Goal: Task Accomplishment & Management: Use online tool/utility

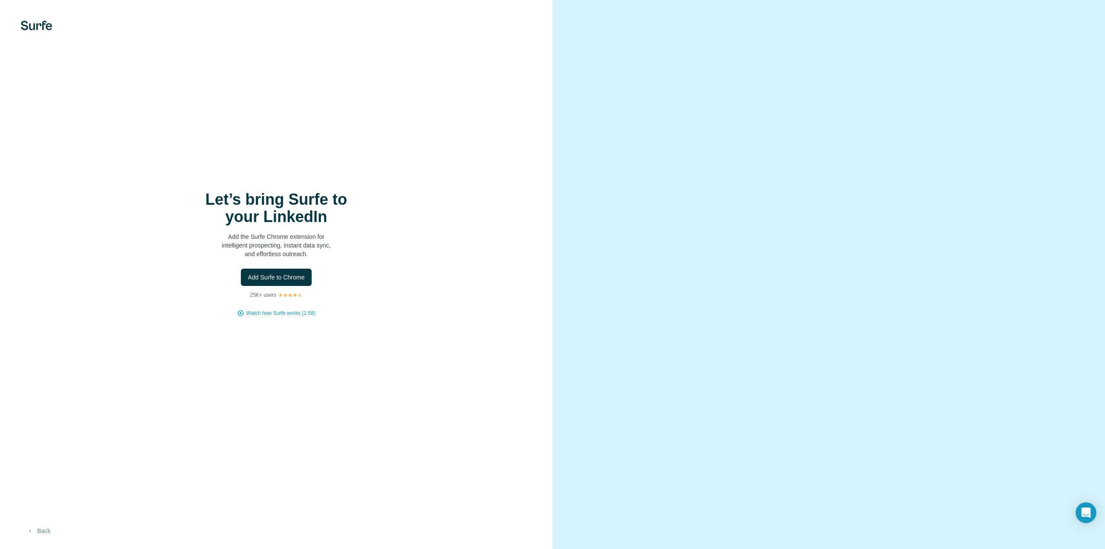
click at [41, 533] on button "Back" at bounding box center [39, 531] width 36 height 16
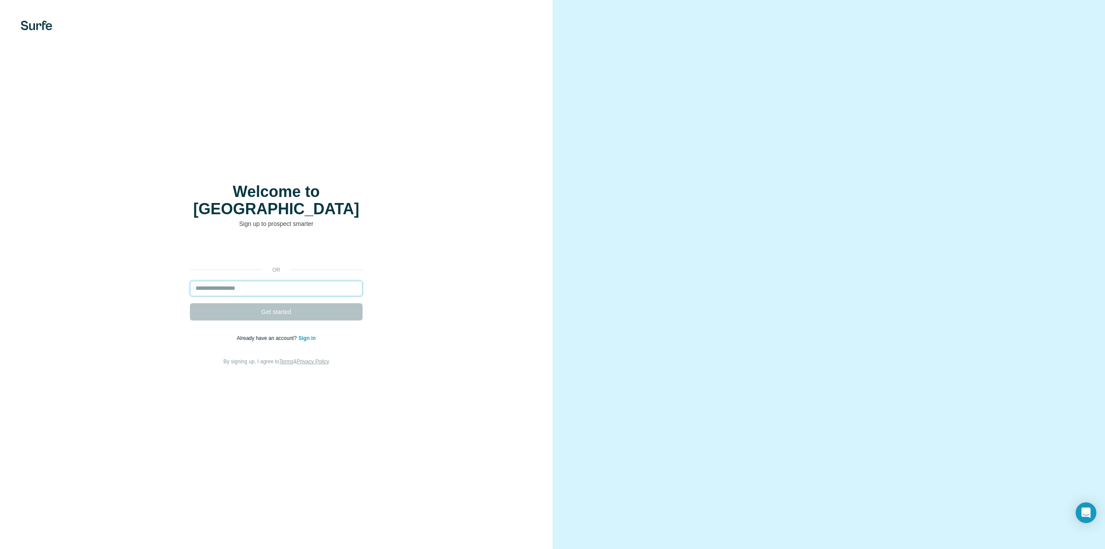
click at [277, 281] on input "email" at bounding box center [276, 289] width 173 height 16
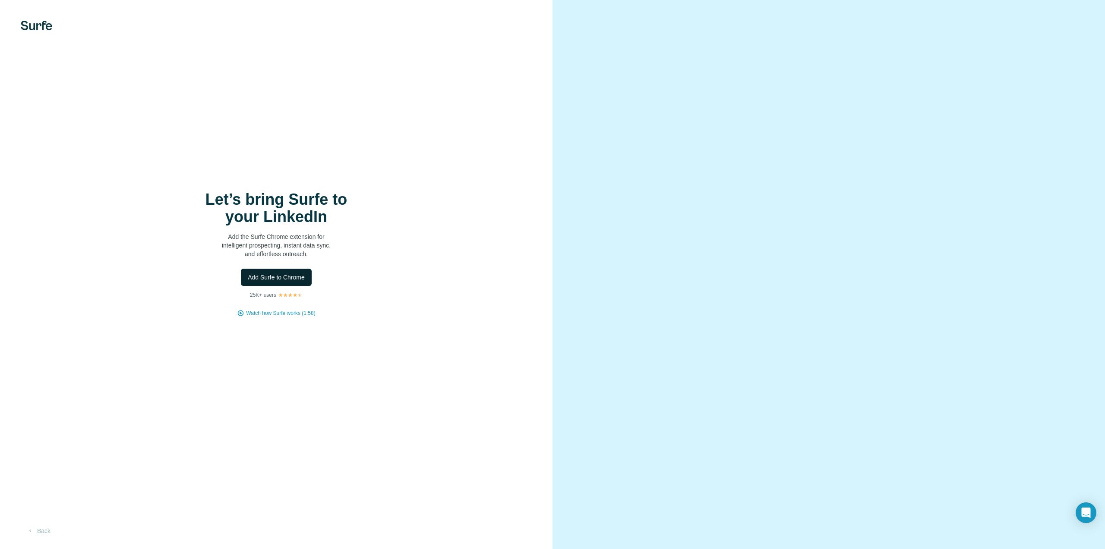
click at [291, 268] on button "Add Surfe to Chrome" at bounding box center [276, 276] width 71 height 17
click at [253, 281] on span "Add Surfe to Chrome" at bounding box center [276, 277] width 57 height 9
click at [45, 528] on button "Back" at bounding box center [39, 531] width 36 height 16
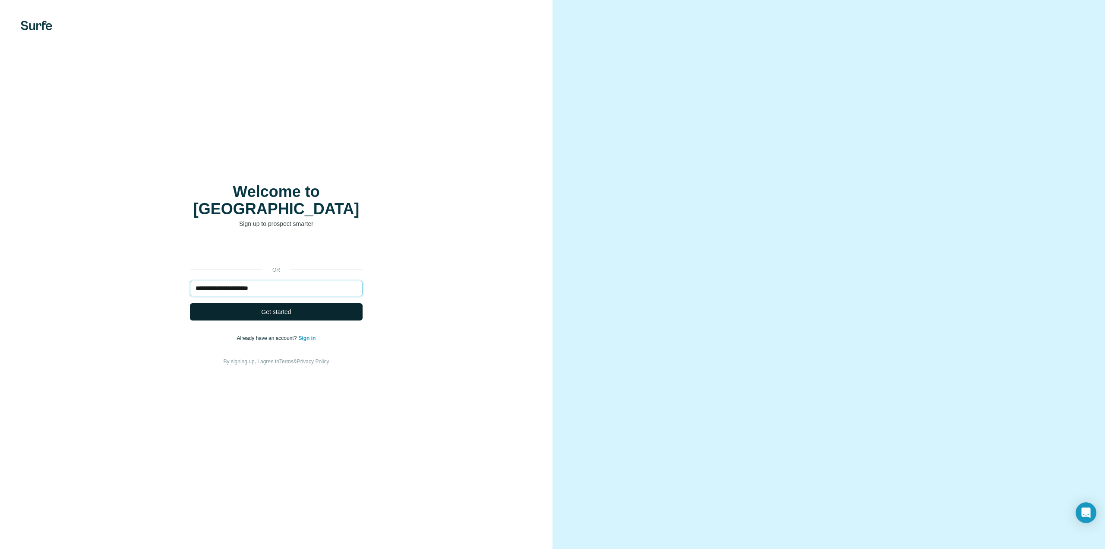
type input "**********"
click at [202, 303] on button "Get started" at bounding box center [276, 311] width 173 height 17
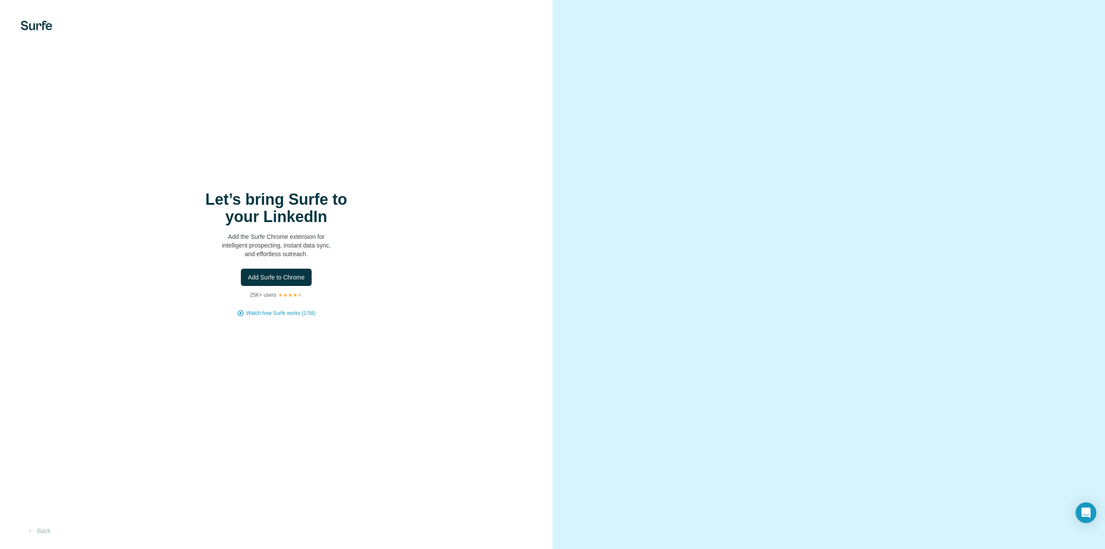
click at [45, 27] on img at bounding box center [37, 25] width 32 height 9
click at [282, 275] on span "Add Surfe to Chrome" at bounding box center [276, 277] width 57 height 9
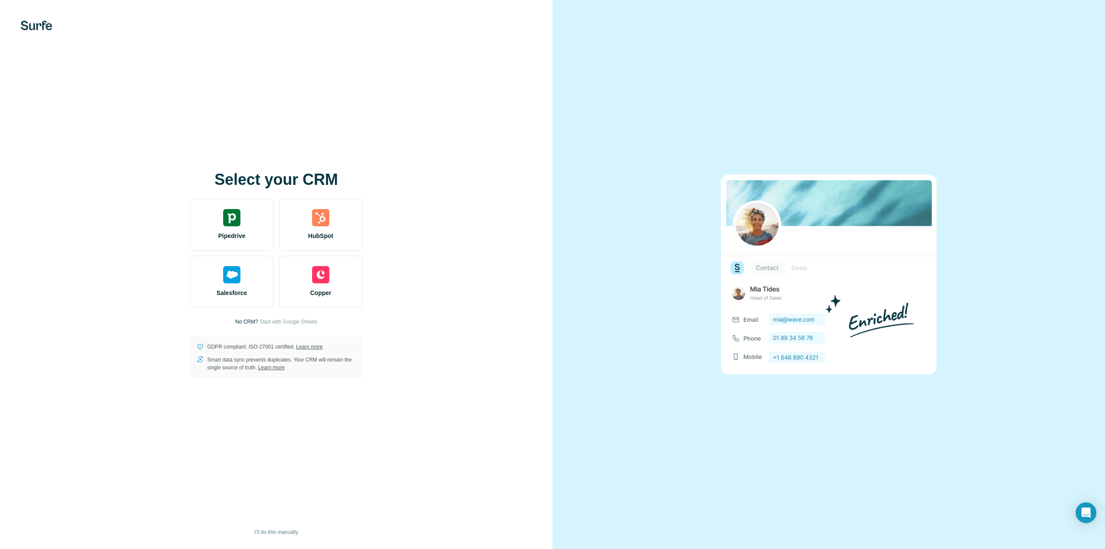
click at [242, 322] on p "No CRM?" at bounding box center [246, 322] width 23 height 8
click at [274, 320] on span "Start with Google Sheets" at bounding box center [288, 322] width 57 height 8
click at [272, 533] on span "I’ll do this manually" at bounding box center [276, 532] width 44 height 8
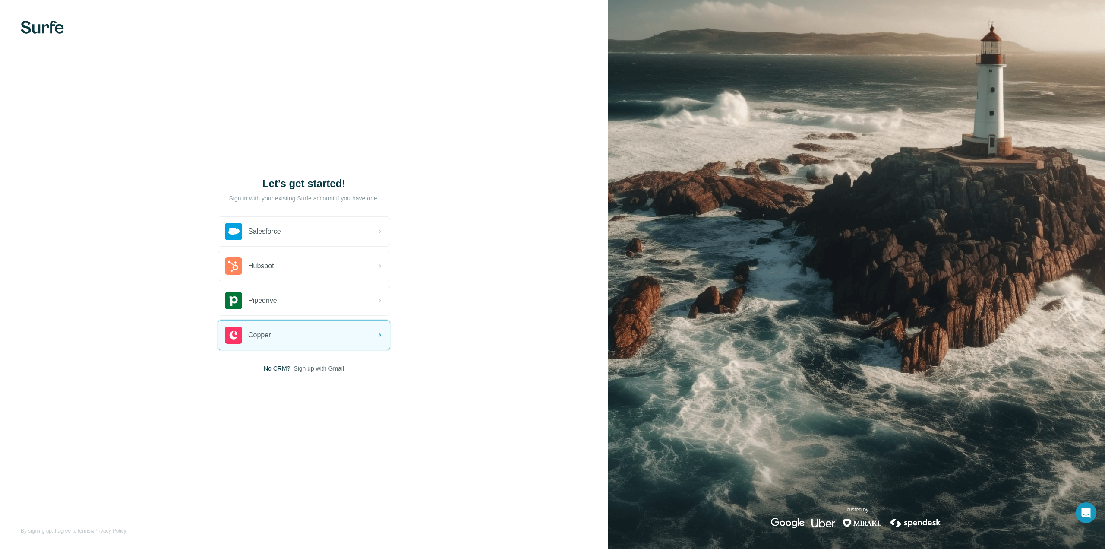
click at [305, 370] on span "Sign up with Gmail" at bounding box center [319, 368] width 51 height 9
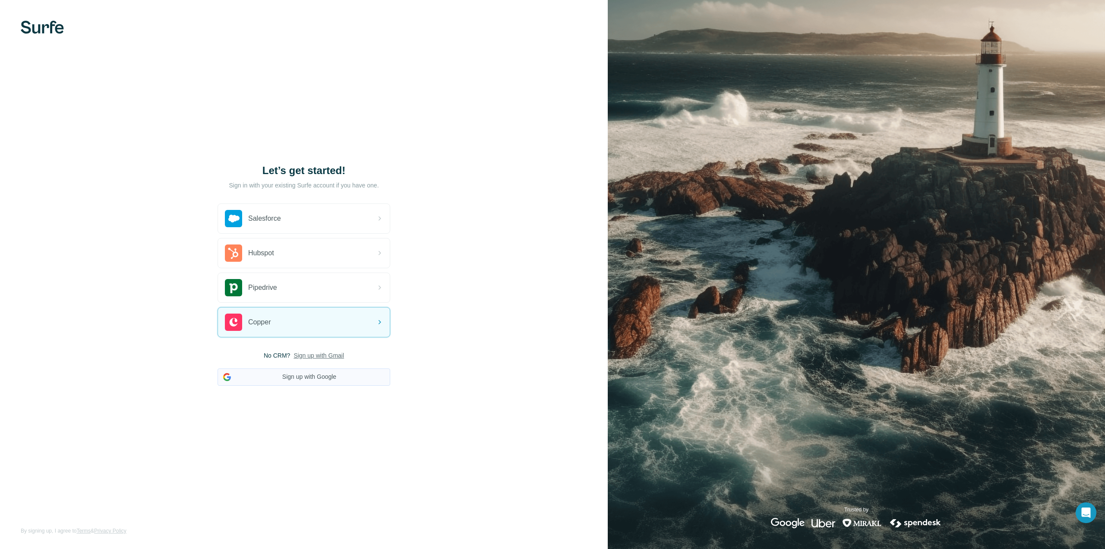
click at [315, 374] on button "Sign up with Google" at bounding box center [304, 376] width 173 height 17
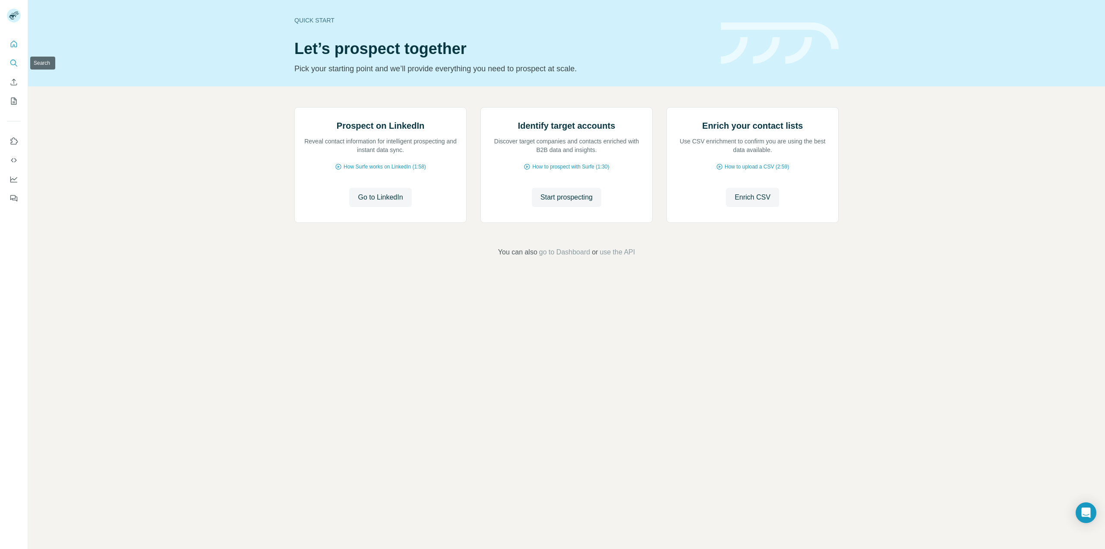
click at [15, 64] on icon "Search" at bounding box center [13, 63] width 6 height 6
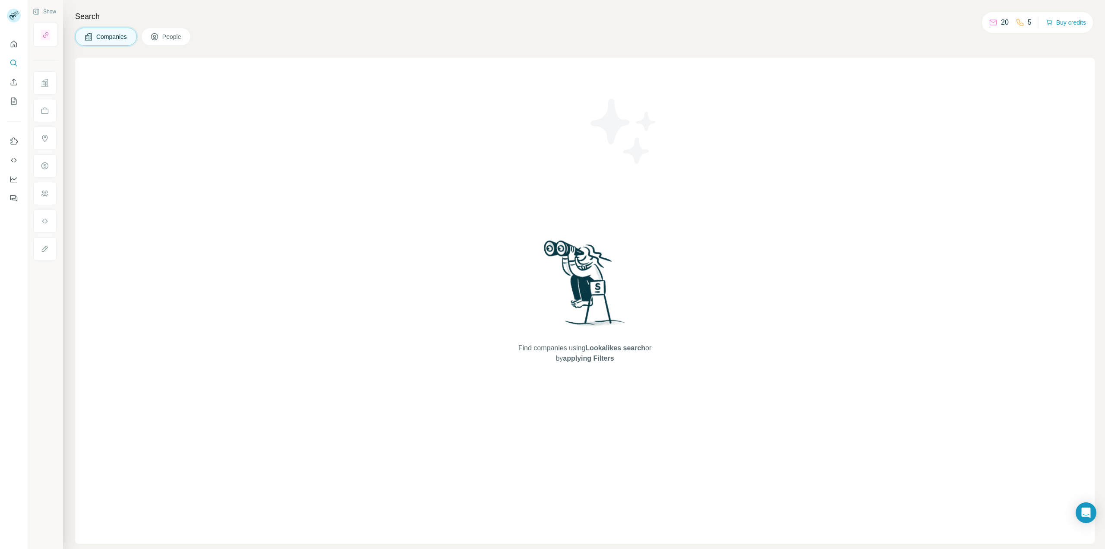
click at [161, 38] on button "People" at bounding box center [166, 37] width 50 height 18
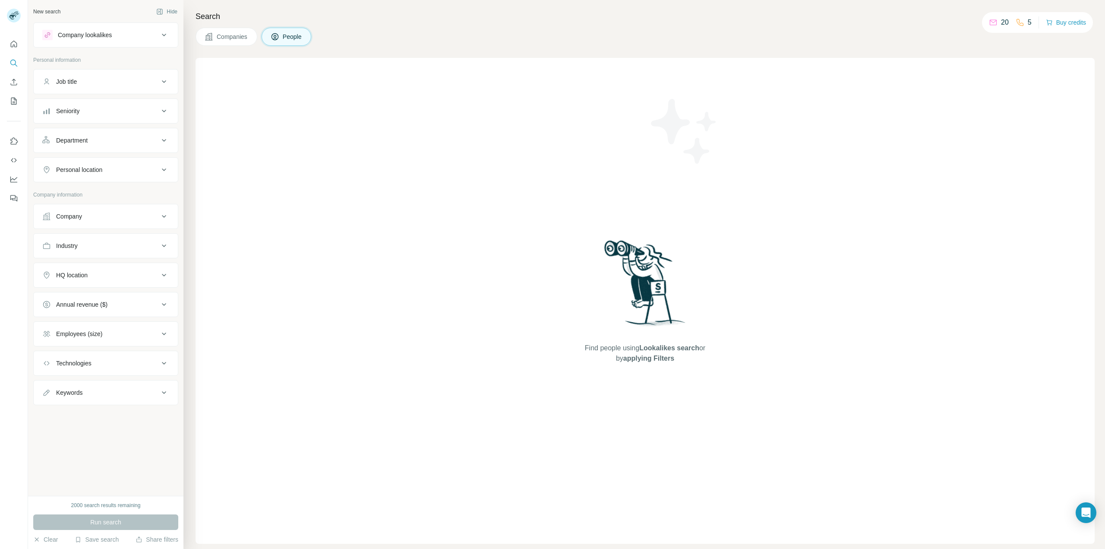
drag, startPoint x: 149, startPoint y: 449, endPoint x: 106, endPoint y: 325, distance: 131.6
click at [106, 325] on div "New search Hide Company lookalikes Personal information Job title Seniority Dep…" at bounding box center [105, 248] width 155 height 496
click at [219, 32] on span "Companies" at bounding box center [233, 36] width 32 height 9
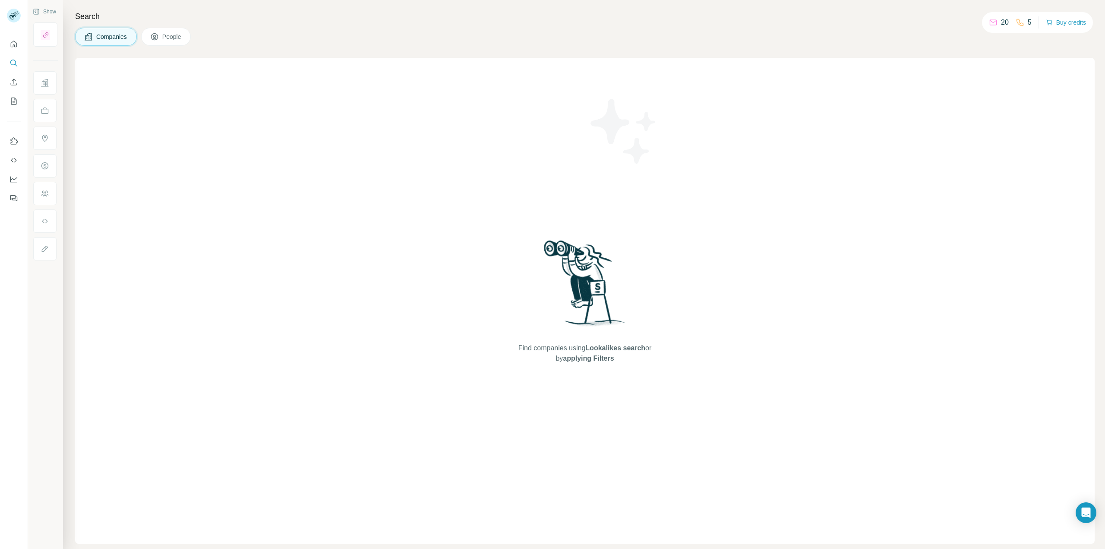
click at [184, 32] on button "People" at bounding box center [166, 37] width 50 height 18
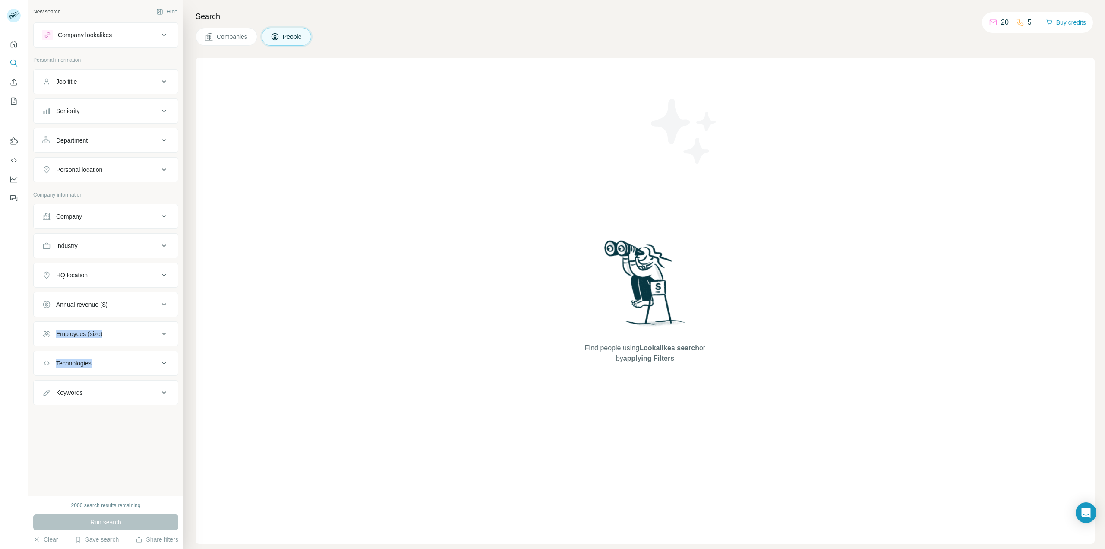
click at [161, 88] on button "Job title" at bounding box center [106, 81] width 144 height 21
click at [132, 105] on input "text" at bounding box center [97, 103] width 110 height 16
click at [134, 140] on div "Seniority" at bounding box center [100, 137] width 117 height 9
click at [159, 139] on icon at bounding box center [164, 137] width 10 height 10
click at [153, 197] on div "Personal location" at bounding box center [100, 195] width 117 height 9
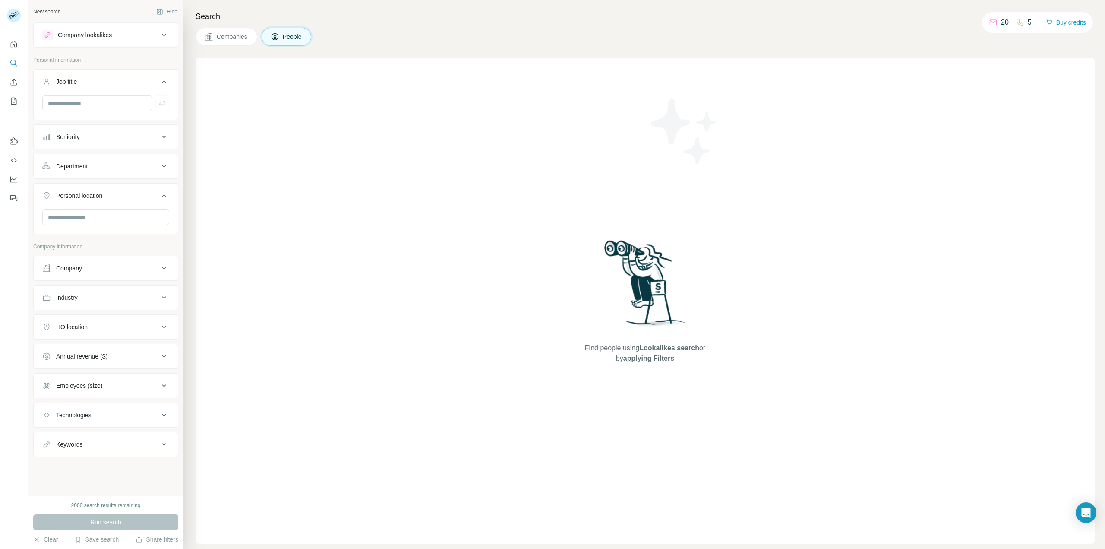
click at [160, 164] on icon at bounding box center [164, 166] width 10 height 10
click at [164, 199] on icon at bounding box center [164, 195] width 10 height 10
click at [152, 416] on div "Keywords" at bounding box center [100, 418] width 117 height 9
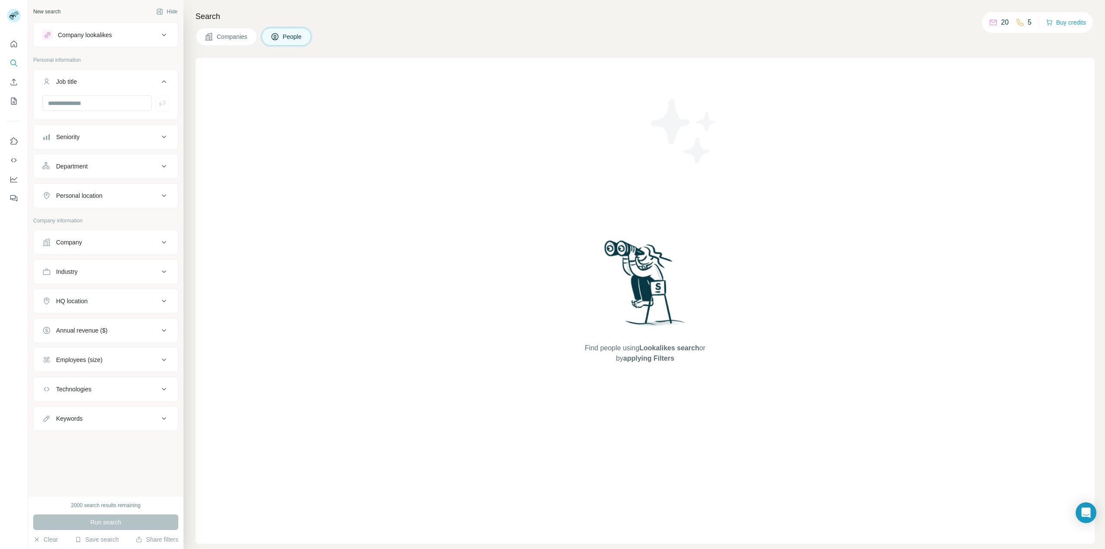
click at [134, 243] on div "Company" at bounding box center [100, 242] width 117 height 9
click at [95, 282] on input "text" at bounding box center [105, 280] width 127 height 16
click at [101, 106] on input "text" at bounding box center [97, 103] width 110 height 16
click at [84, 278] on input "text" at bounding box center [105, 280] width 127 height 16
paste input "**********"
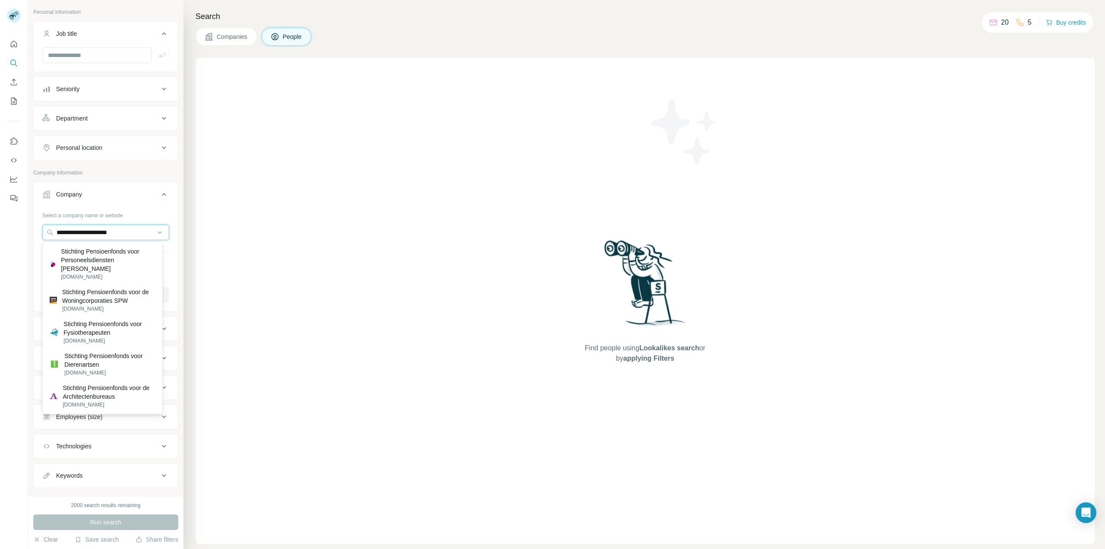
scroll to position [64, 0]
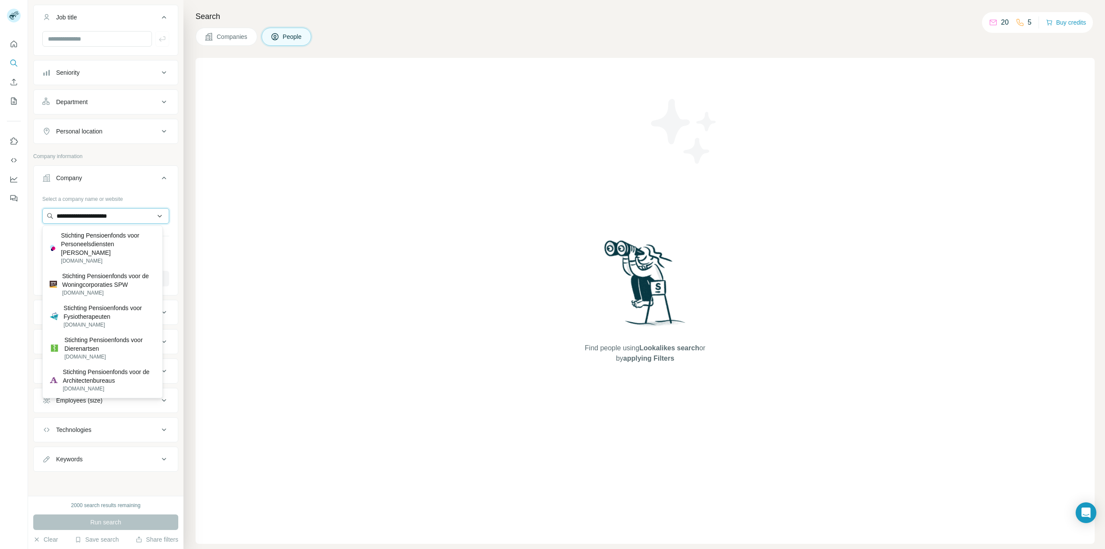
click at [125, 216] on input "**********" at bounding box center [105, 216] width 127 height 16
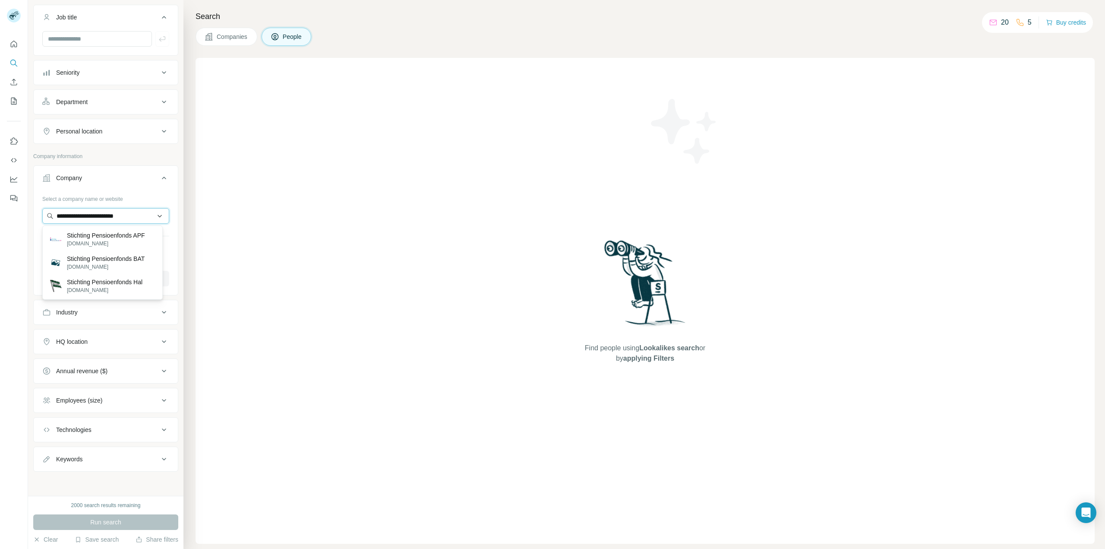
type input "**********"
drag, startPoint x: 140, startPoint y: 214, endPoint x: 8, endPoint y: 202, distance: 132.2
click at [8, 202] on div "**********" at bounding box center [552, 274] width 1105 height 549
click at [159, 179] on icon at bounding box center [164, 178] width 10 height 10
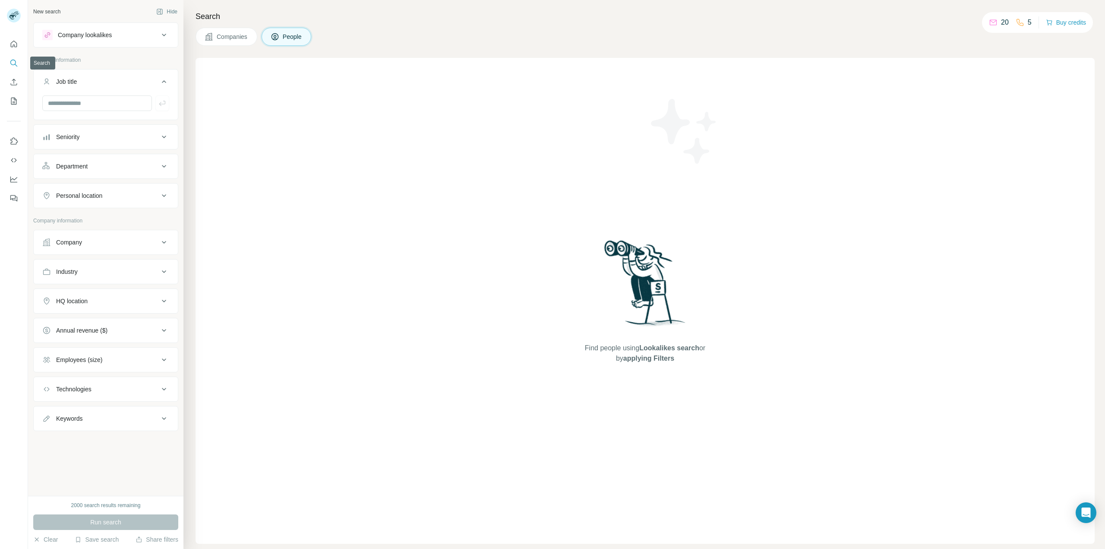
click at [16, 68] on button "Search" at bounding box center [14, 63] width 14 height 16
click at [13, 45] on icon "Quick start" at bounding box center [14, 44] width 6 height 6
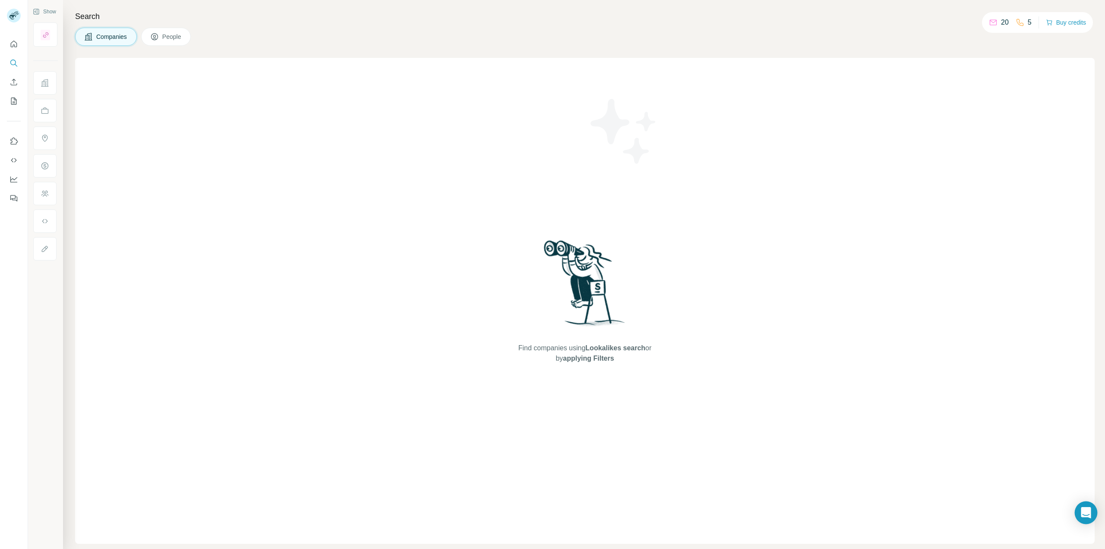
click at [1080, 509] on div "Open Intercom Messenger" at bounding box center [1086, 512] width 23 height 23
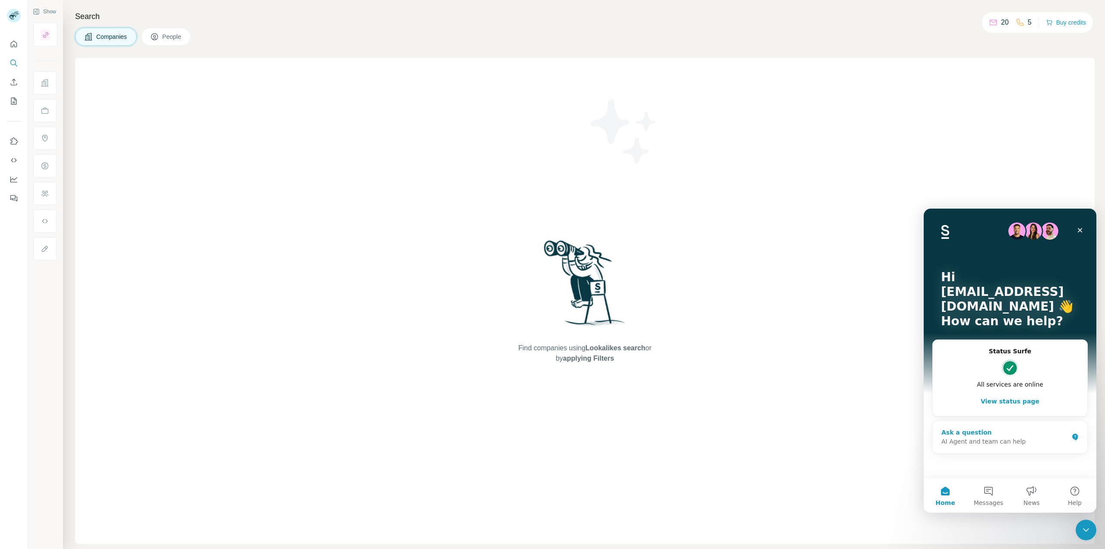
click at [1025, 439] on div "AI Agent and team can help" at bounding box center [1004, 441] width 127 height 9
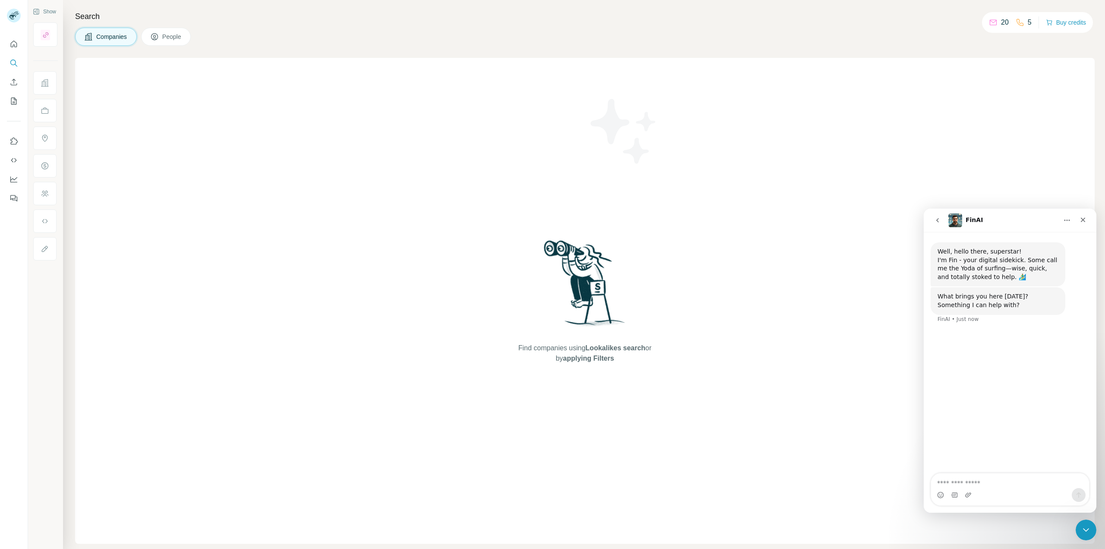
click at [1008, 478] on textarea "Ask a question…" at bounding box center [1010, 480] width 158 height 15
type textarea "**********"
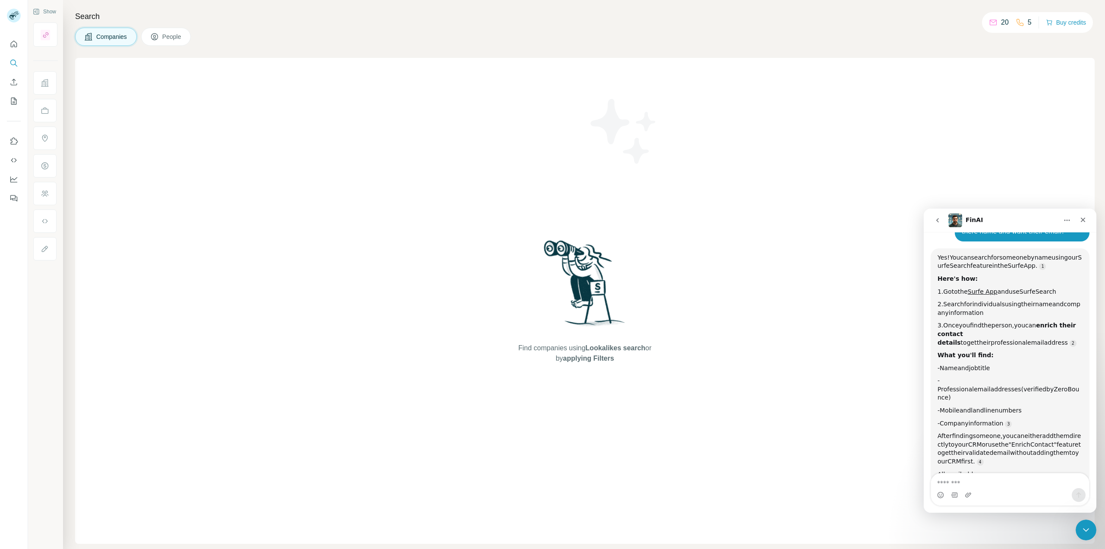
scroll to position [118, 0]
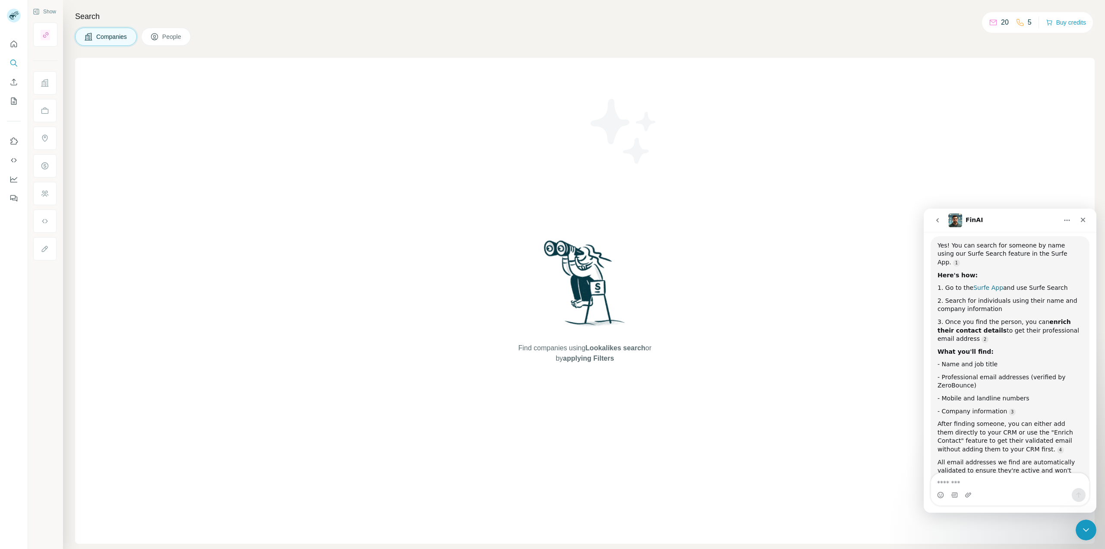
click at [983, 284] on link "Surfe App" at bounding box center [988, 287] width 30 height 7
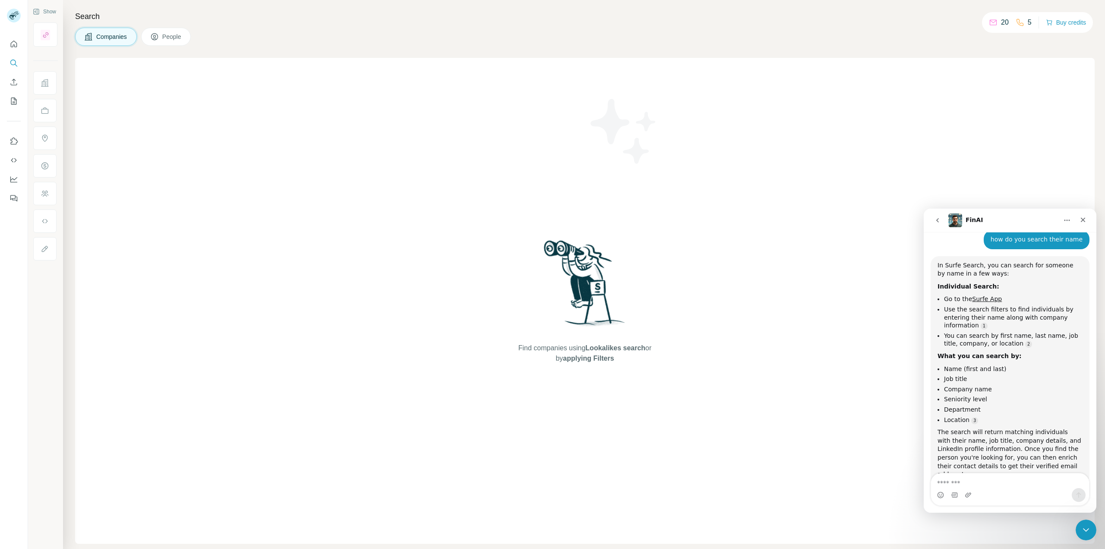
scroll to position [414, 0]
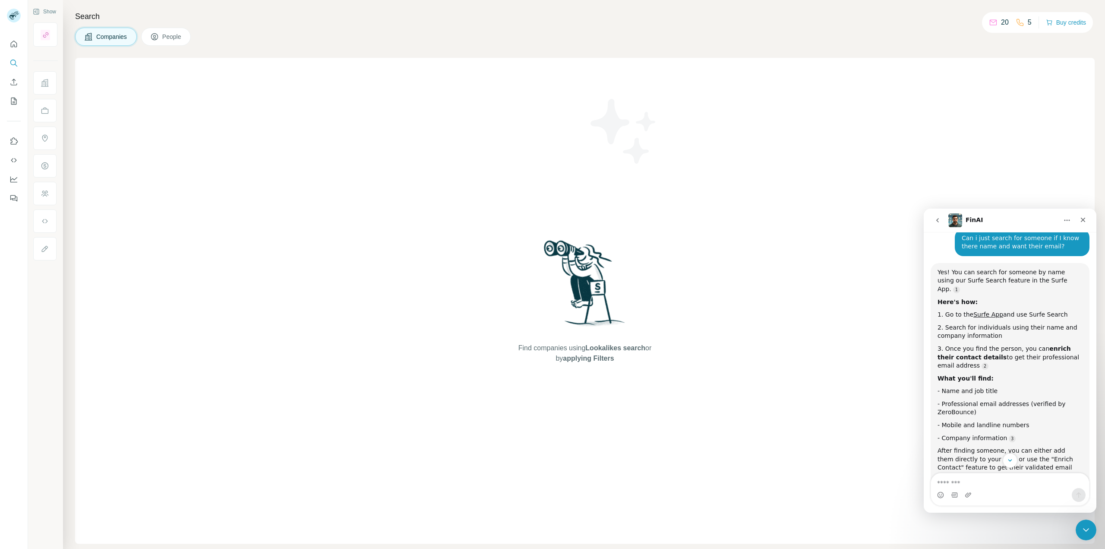
scroll to position [92, 0]
click at [167, 44] on button "People" at bounding box center [166, 37] width 50 height 18
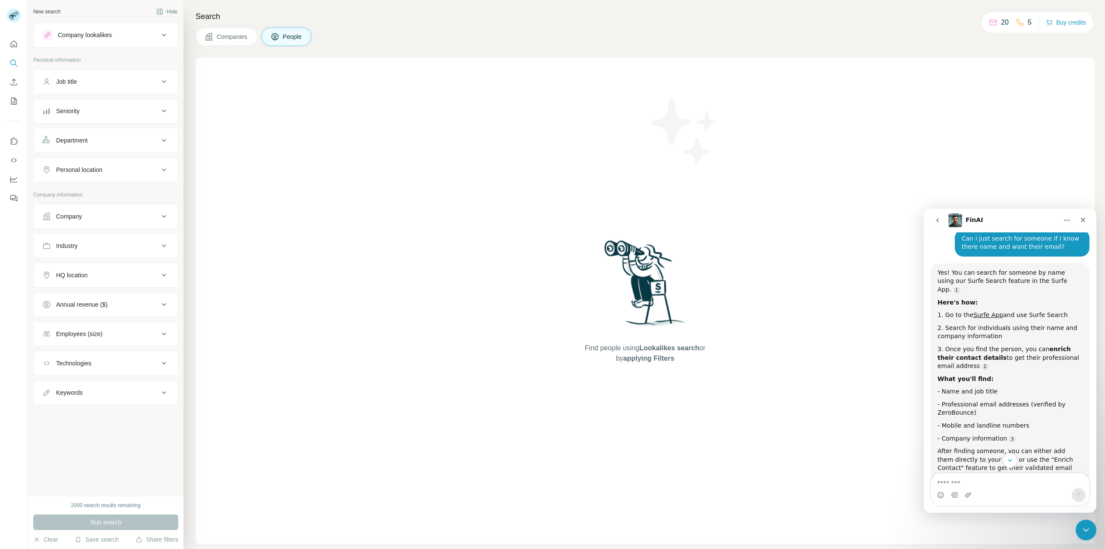
click at [159, 43] on button "Company lookalikes" at bounding box center [106, 35] width 144 height 21
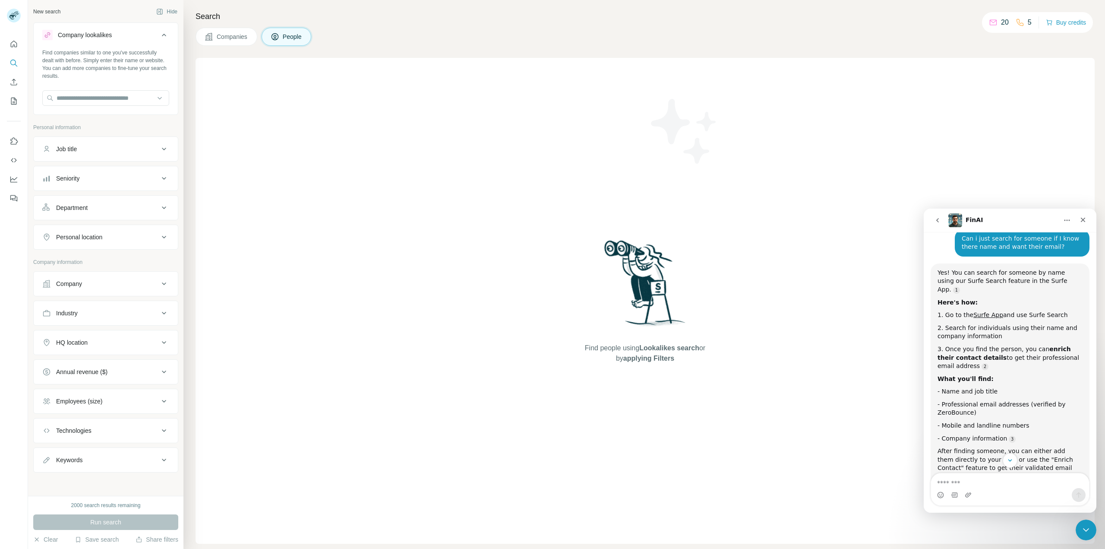
click at [159, 43] on button "Company lookalikes" at bounding box center [106, 37] width 144 height 24
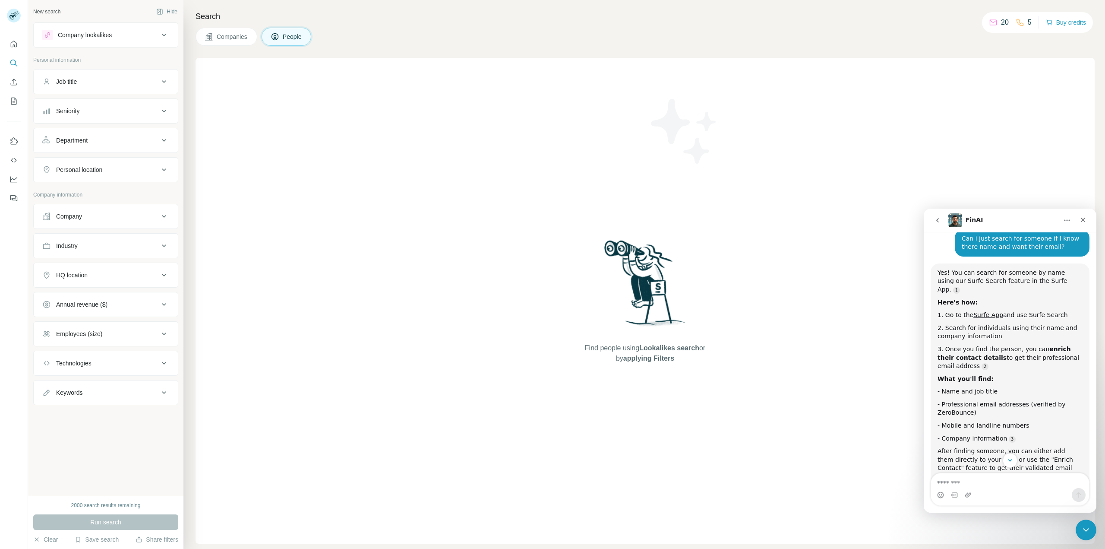
click at [150, 77] on button "Job title" at bounding box center [106, 81] width 144 height 21
click at [150, 77] on button "Job title" at bounding box center [106, 83] width 144 height 24
click at [137, 110] on div "Seniority" at bounding box center [100, 111] width 117 height 9
click at [131, 145] on button "Department" at bounding box center [106, 140] width 144 height 21
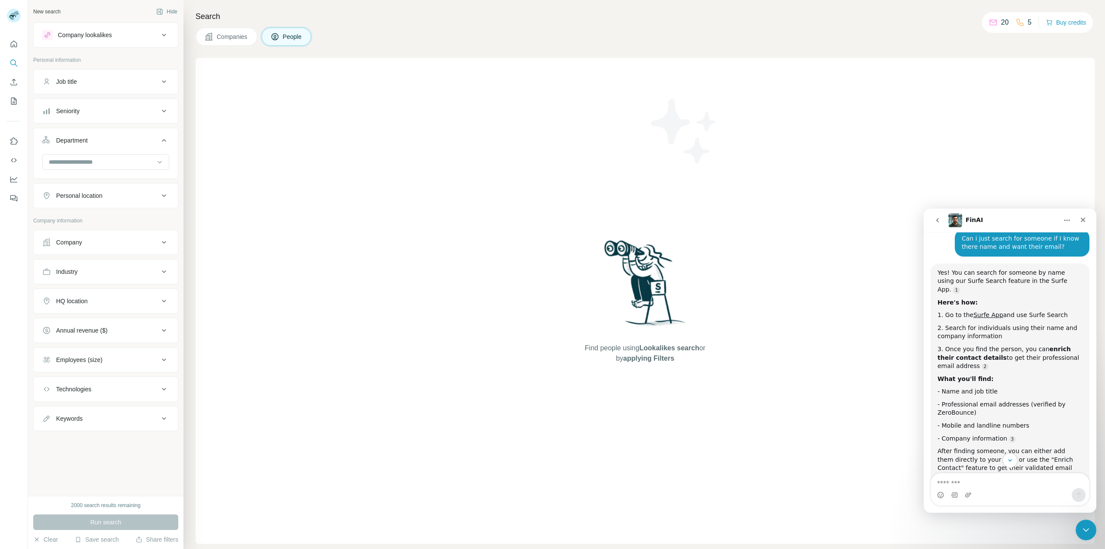
click at [131, 145] on button "Department" at bounding box center [106, 142] width 144 height 24
click at [141, 170] on div "Personal location" at bounding box center [100, 169] width 117 height 9
click at [170, 395] on button "Keywords" at bounding box center [106, 392] width 144 height 21
click at [114, 408] on input "text" at bounding box center [97, 414] width 110 height 16
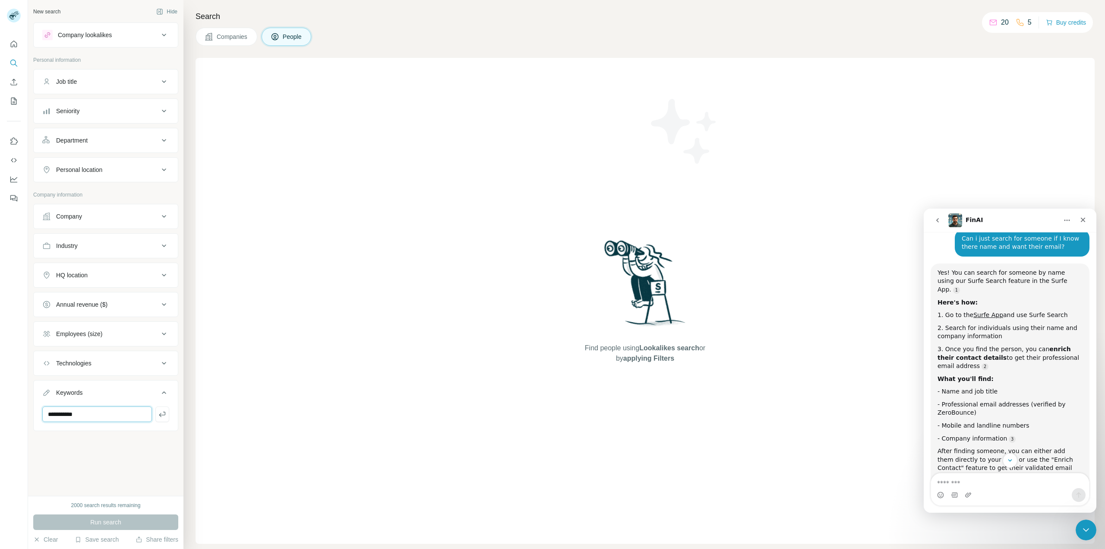
type input "**********"
click at [110, 85] on div "Job title" at bounding box center [100, 81] width 117 height 9
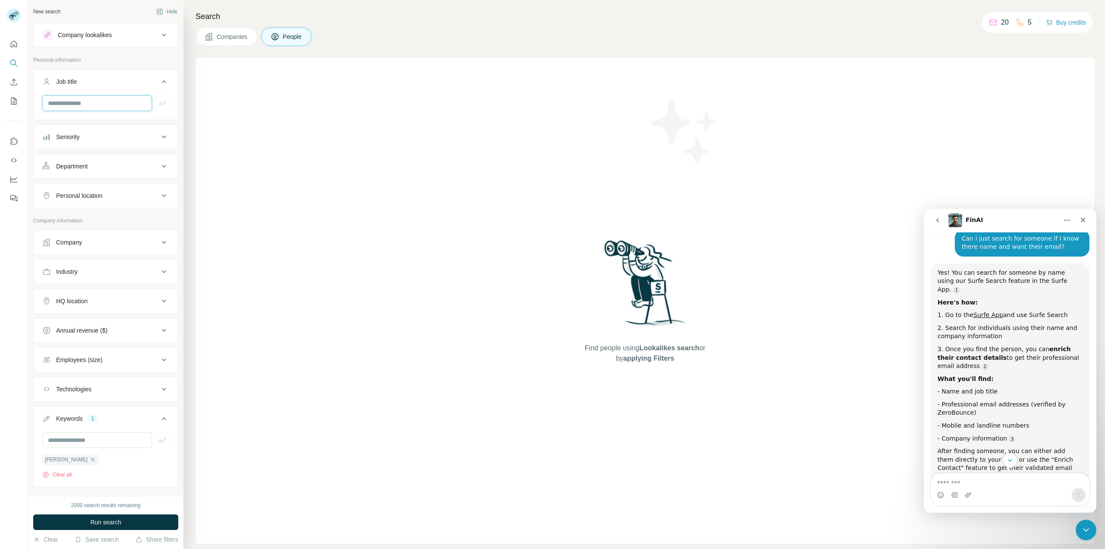
click at [103, 101] on input "text" at bounding box center [97, 103] width 110 height 16
paste input "**********"
type input "**********"
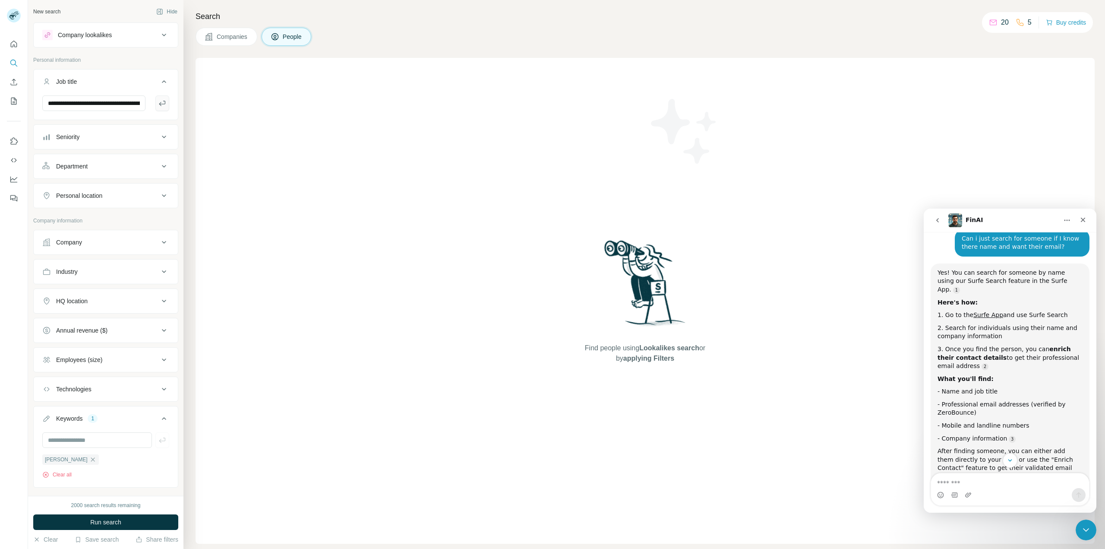
click at [159, 104] on icon "button" at bounding box center [162, 103] width 6 height 5
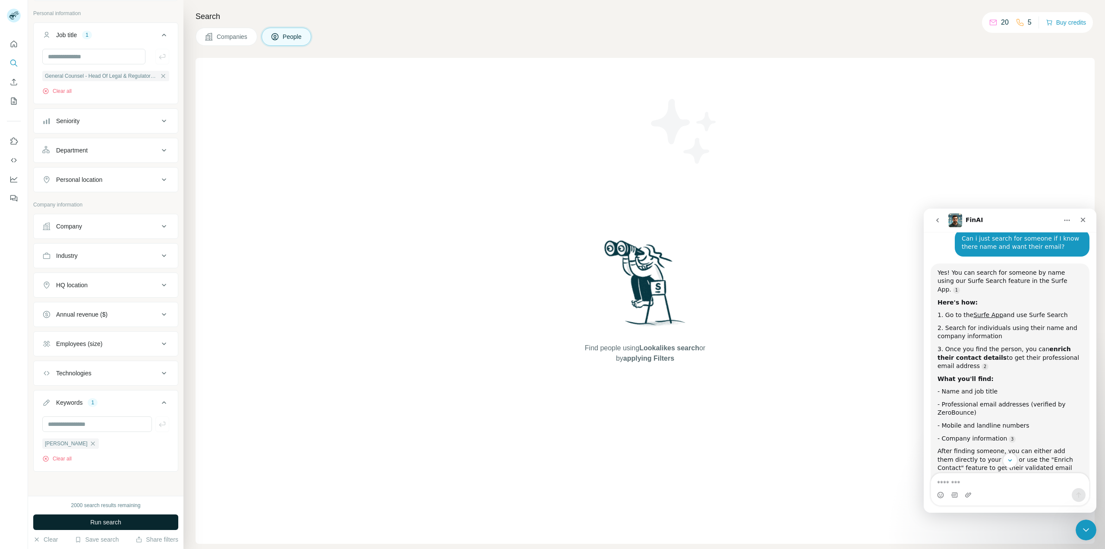
click at [98, 522] on span "Run search" at bounding box center [105, 522] width 31 height 9
click at [53, 91] on button "Clear all" at bounding box center [56, 91] width 29 height 8
click at [101, 522] on span "Run search" at bounding box center [105, 522] width 31 height 9
click at [89, 444] on icon "button" at bounding box center [92, 443] width 7 height 7
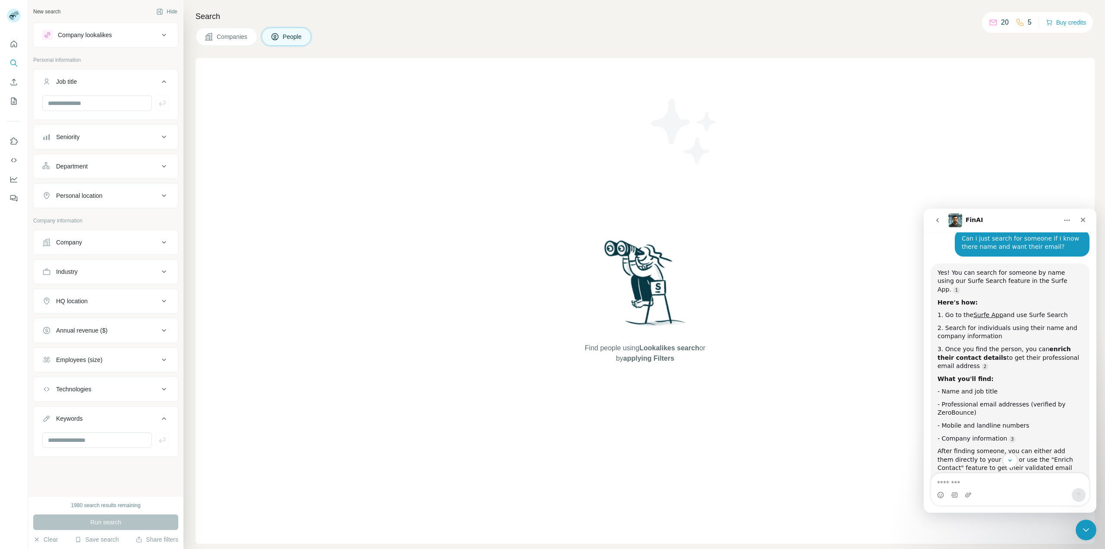
click at [44, 12] on div "New search" at bounding box center [46, 12] width 27 height 8
click at [970, 482] on textarea "Message…" at bounding box center [1010, 480] width 158 height 15
type textarea "**********"
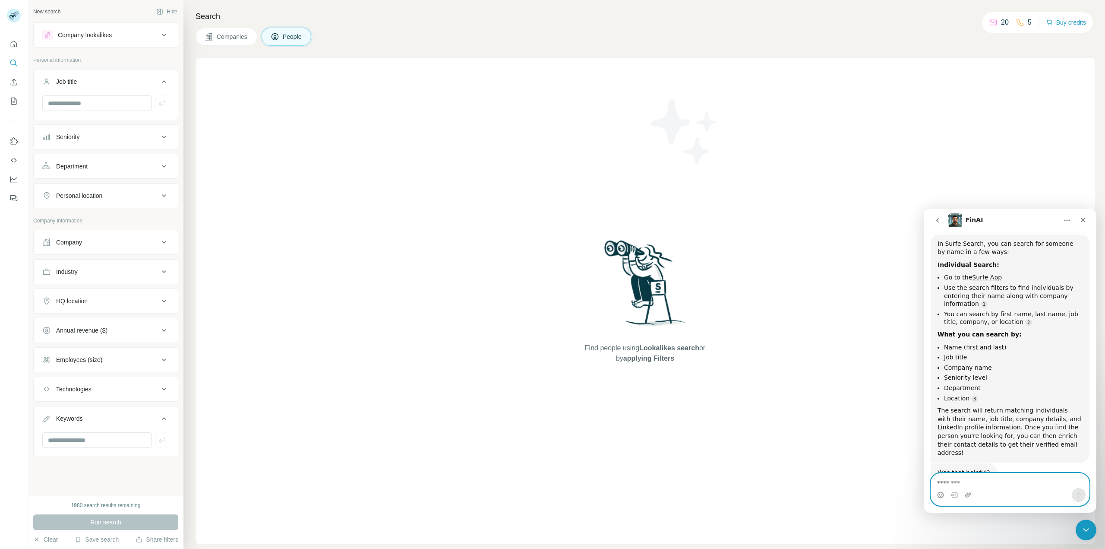
scroll to position [428, 0]
click at [131, 139] on div "Seniority" at bounding box center [100, 137] width 117 height 9
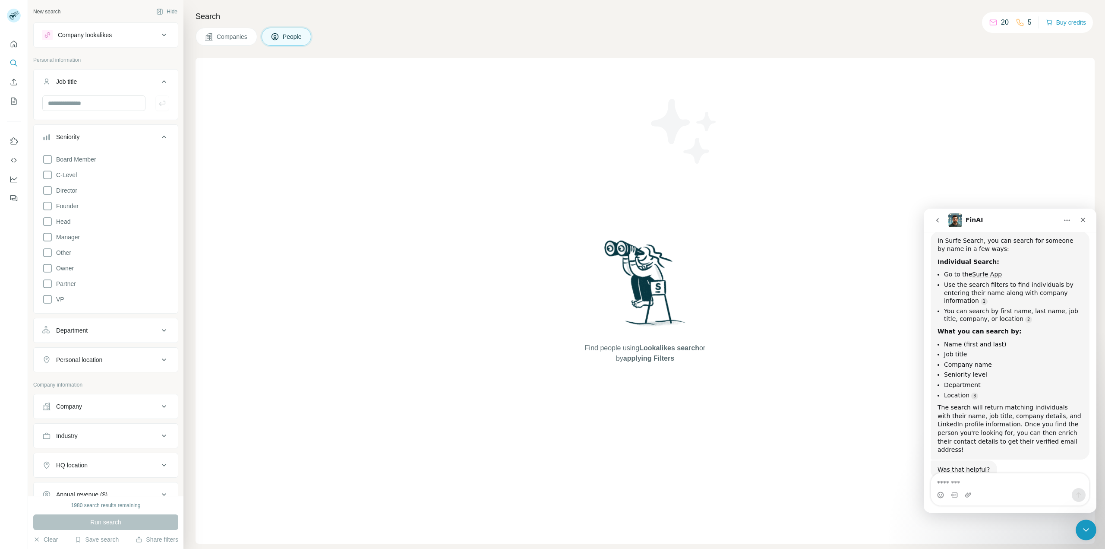
click at [146, 332] on div "Department" at bounding box center [100, 330] width 117 height 9
click at [148, 386] on div "Personal location" at bounding box center [100, 385] width 117 height 9
click at [83, 405] on input "text" at bounding box center [105, 407] width 127 height 16
click at [109, 386] on div "Personal location" at bounding box center [100, 385] width 117 height 9
click at [120, 337] on button "Department" at bounding box center [106, 332] width 144 height 24
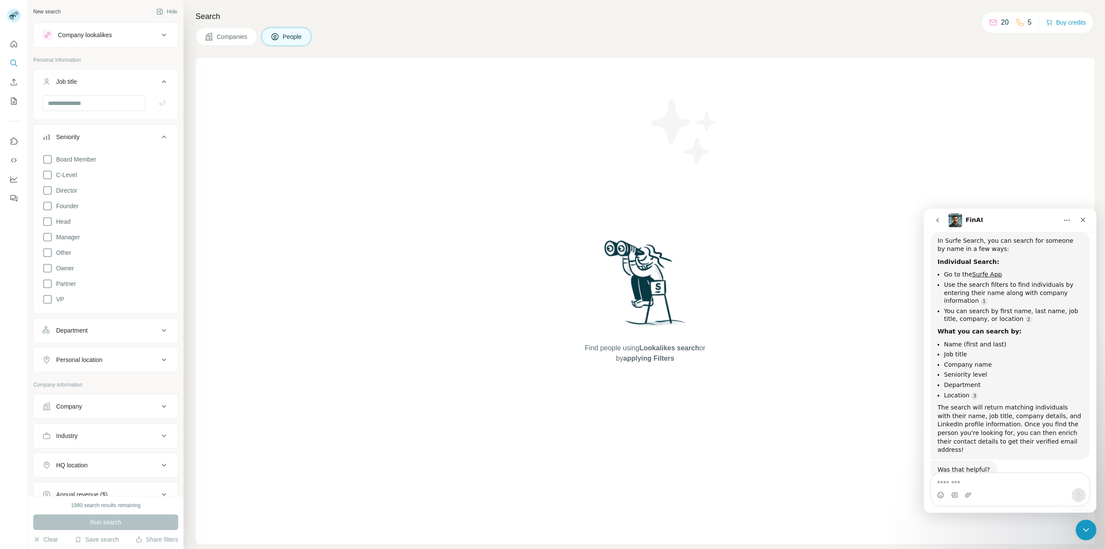
click at [145, 135] on div "Seniority" at bounding box center [100, 137] width 117 height 9
click at [168, 86] on icon at bounding box center [164, 81] width 10 height 10
click at [170, 39] on button "Company lookalikes" at bounding box center [106, 35] width 144 height 21
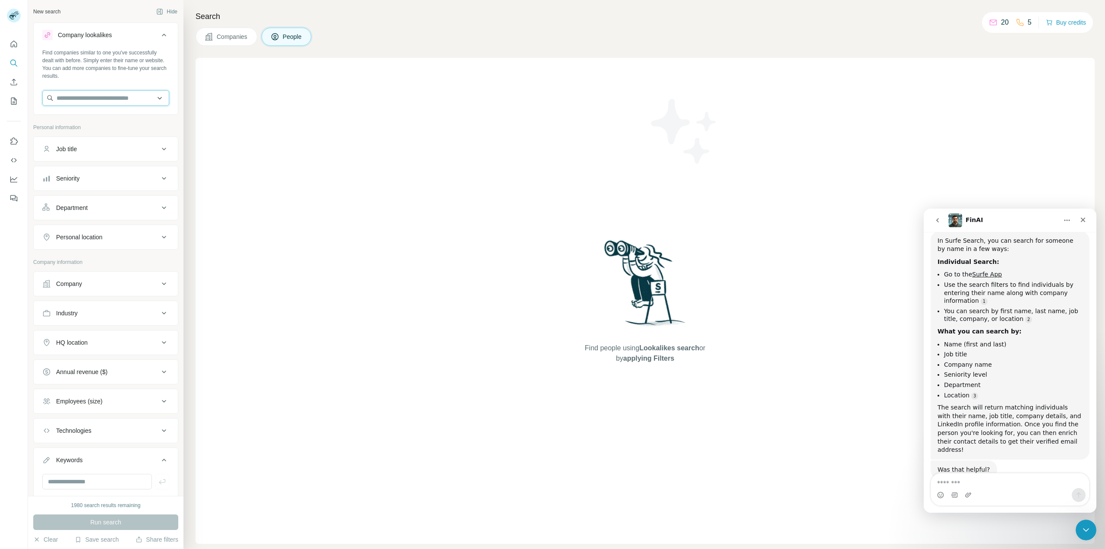
click at [118, 96] on input "text" at bounding box center [105, 98] width 127 height 16
click at [154, 100] on input "text" at bounding box center [105, 98] width 127 height 16
click at [14, 138] on icon "Use Surfe on LinkedIn" at bounding box center [14, 140] width 7 height 7
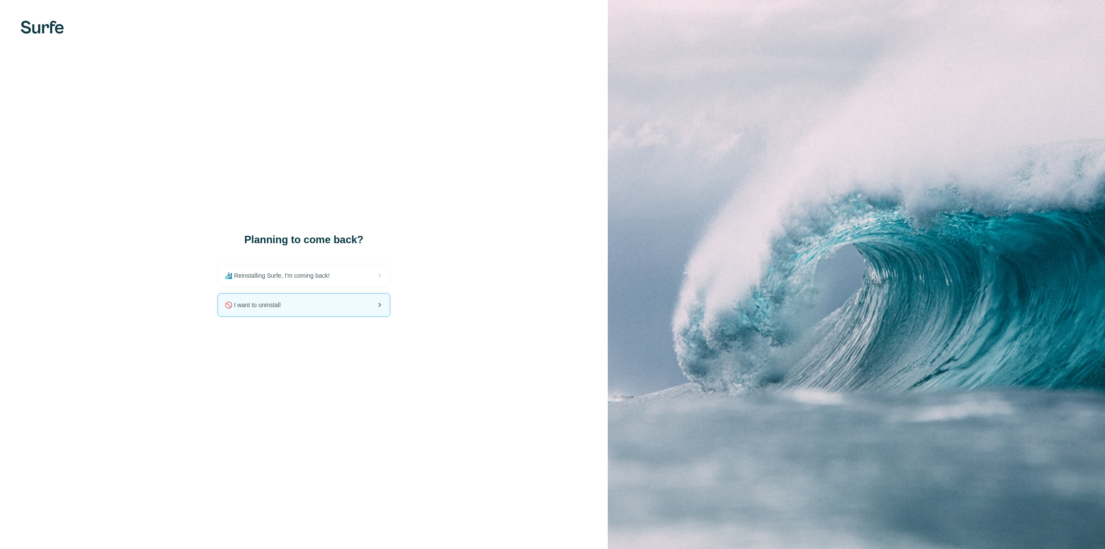
click at [351, 308] on div "🚫 I want to uninstall" at bounding box center [304, 305] width 172 height 22
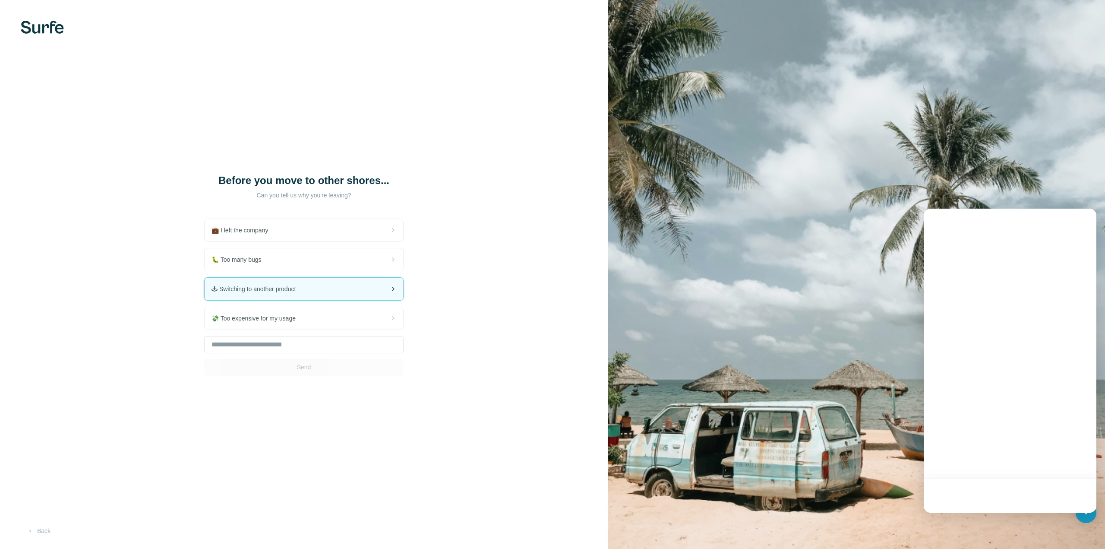
click at [344, 290] on div "🕹 Switching to another product" at bounding box center [304, 289] width 199 height 22
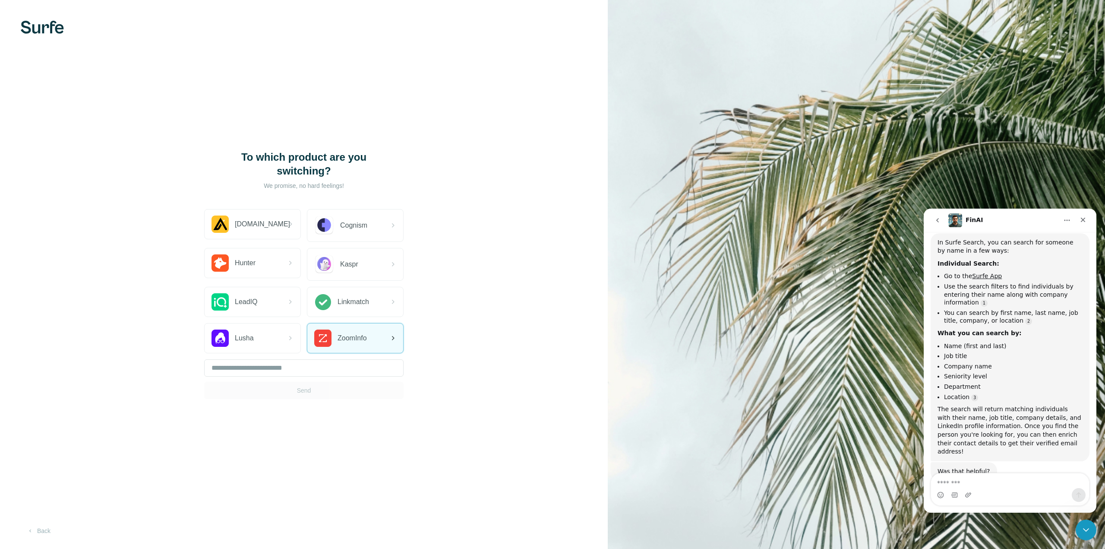
scroll to position [428, 0]
click at [289, 372] on input "text" at bounding box center [303, 367] width 199 height 17
type input "***"
click at [305, 392] on span "Send" at bounding box center [304, 390] width 14 height 9
